Goal: Task Accomplishment & Management: Use online tool/utility

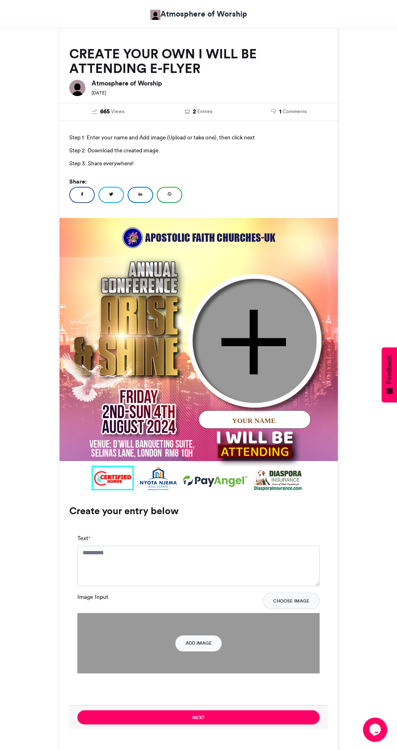
scroll to position [122, 0]
click at [273, 342] on img at bounding box center [199, 356] width 279 height 279
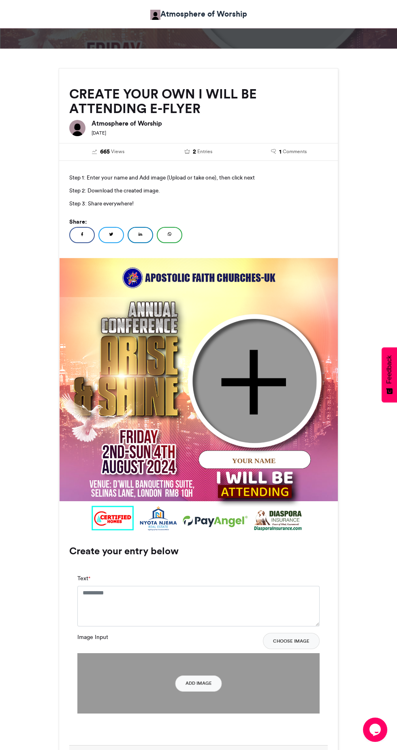
scroll to position [82, 0]
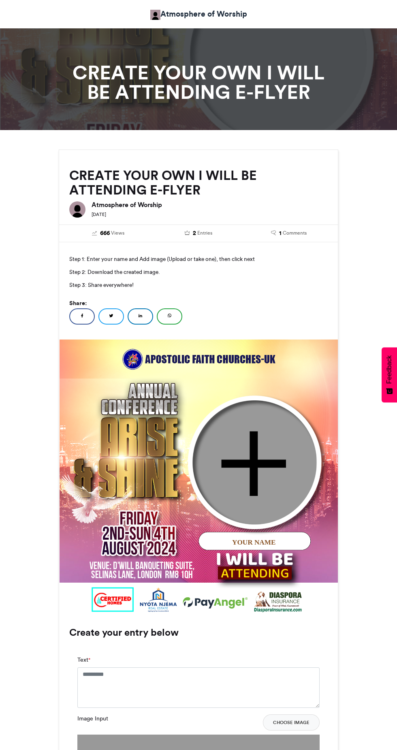
click at [132, 436] on img at bounding box center [199, 478] width 279 height 279
click at [117, 443] on img at bounding box center [199, 478] width 279 height 279
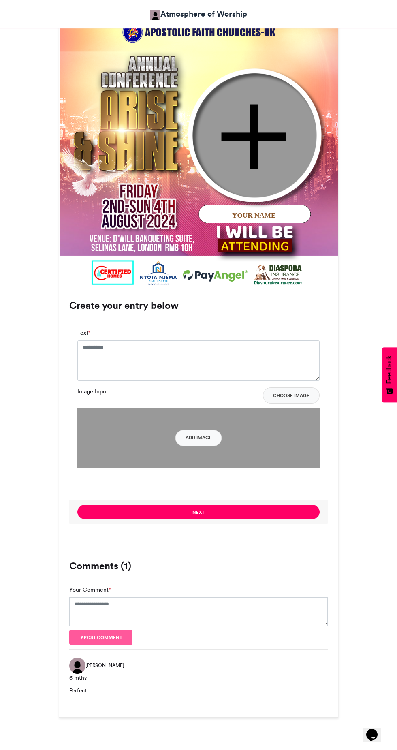
scroll to position [383, 0]
